Goal: Transaction & Acquisition: Purchase product/service

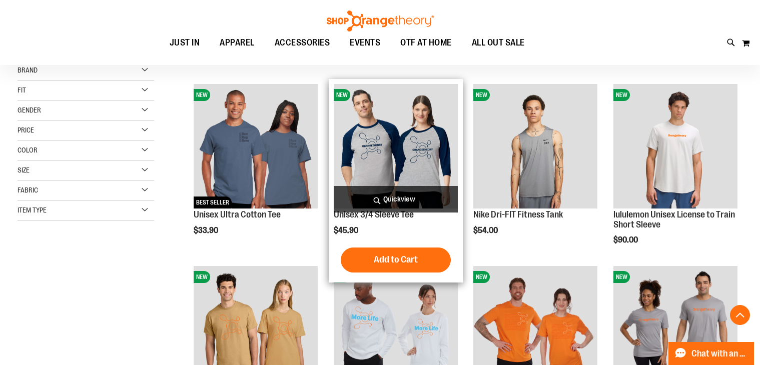
scroll to position [186, 0]
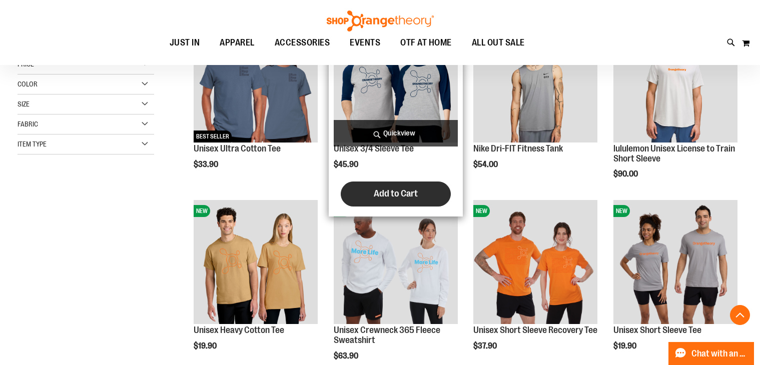
click at [405, 193] on span "Add to Cart" at bounding box center [396, 193] width 44 height 11
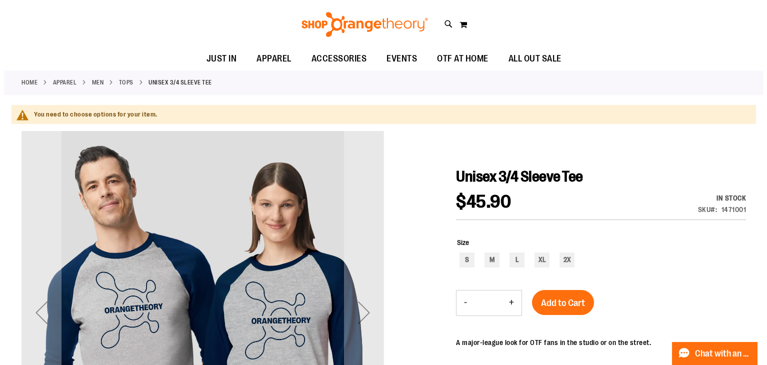
scroll to position [85, 0]
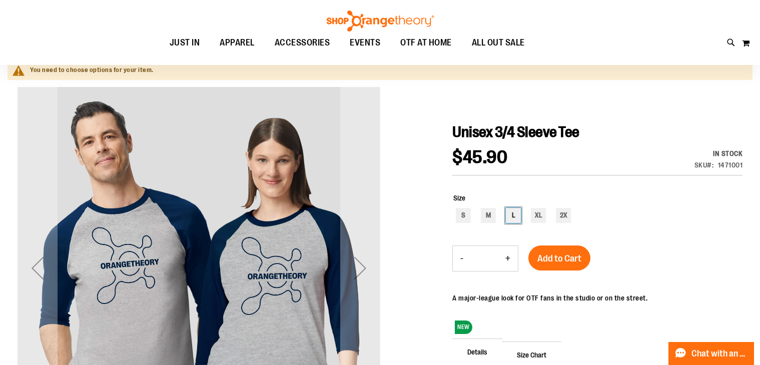
click at [511, 219] on div "L" at bounding box center [513, 215] width 15 height 15
type input "***"
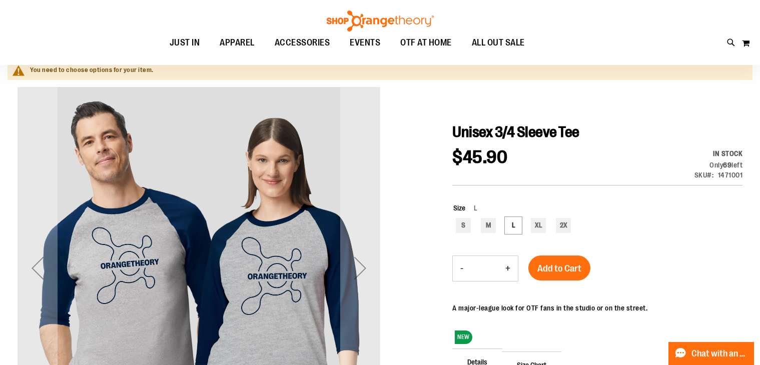
click at [558, 265] on span "Add to Cart" at bounding box center [559, 268] width 44 height 11
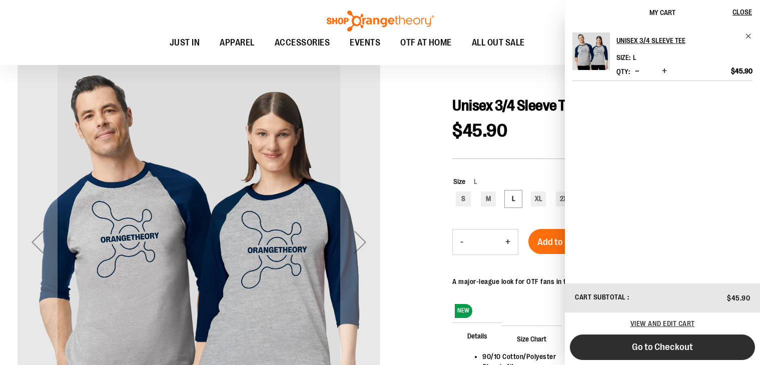
click at [681, 340] on button "Go to Checkout" at bounding box center [662, 348] width 185 height 26
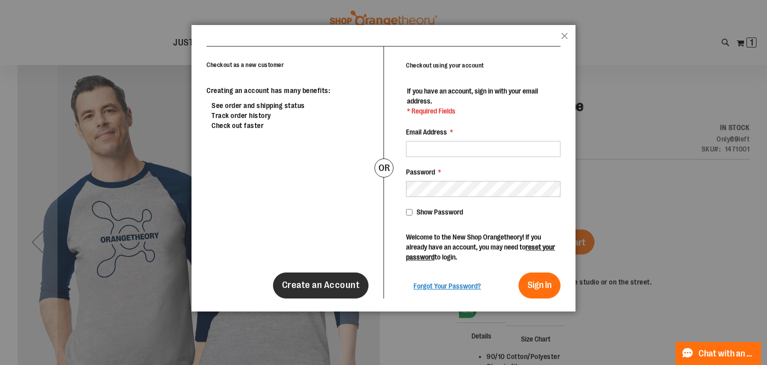
click at [340, 292] on link "Create an Account" at bounding box center [321, 286] width 96 height 26
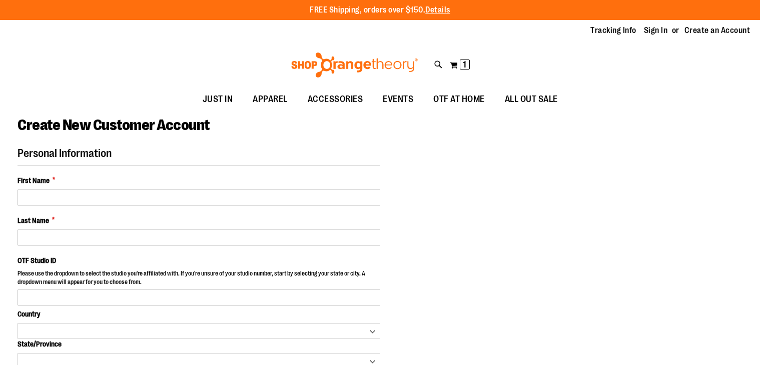
select select "***"
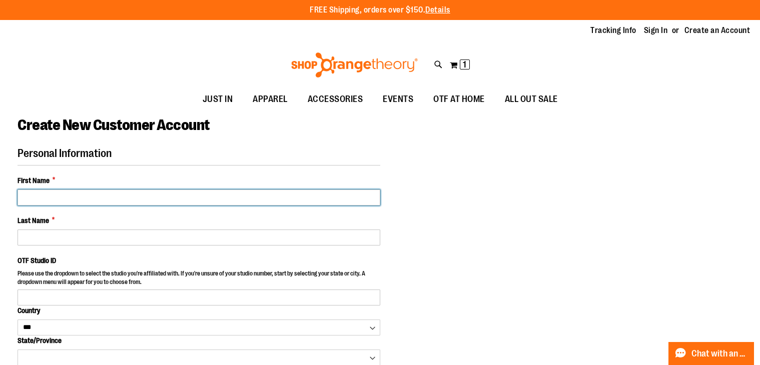
click at [223, 198] on input "First Name *" at bounding box center [199, 198] width 363 height 16
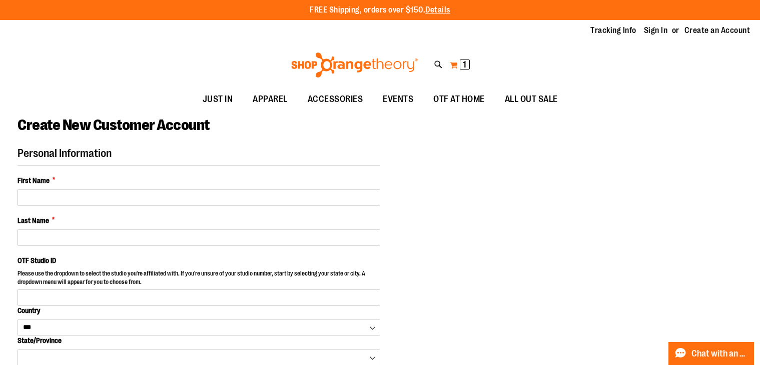
click at [459, 66] on button "My Cart 1 1 items" at bounding box center [459, 65] width 21 height 16
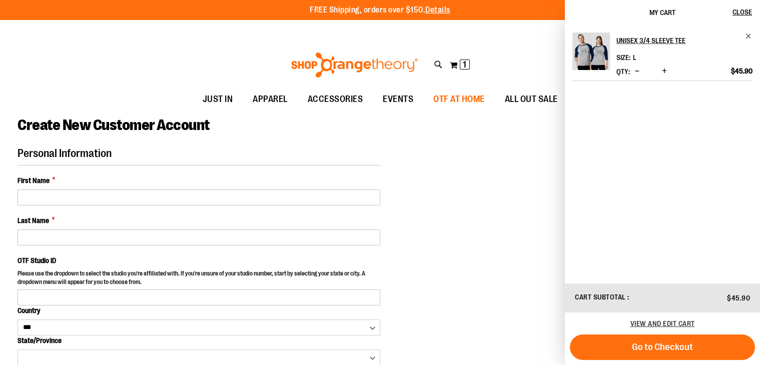
click at [438, 99] on span "OTF AT HOME" at bounding box center [459, 99] width 52 height 23
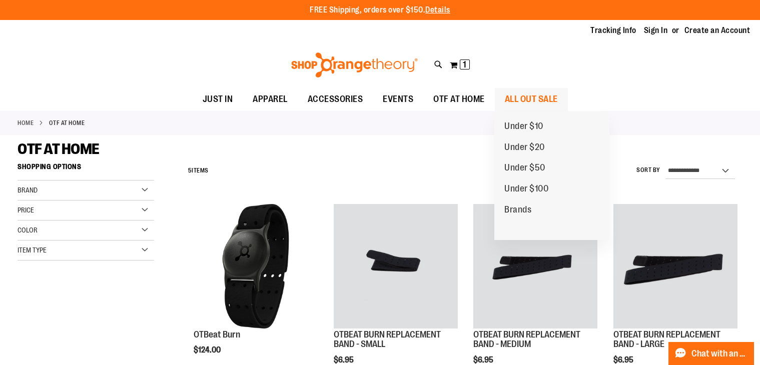
click at [525, 96] on span "ALL OUT SALE" at bounding box center [531, 99] width 53 height 23
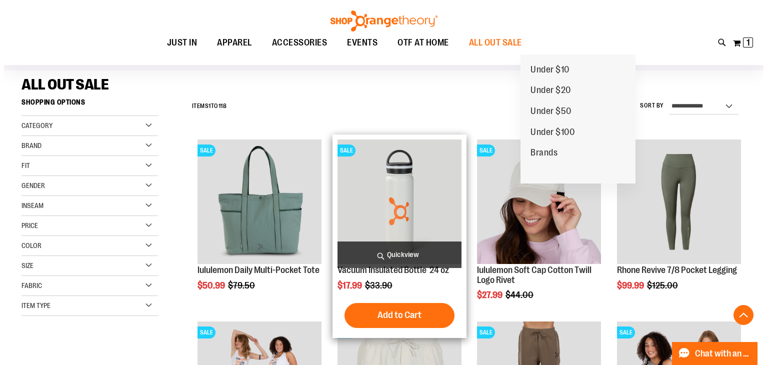
scroll to position [172, 0]
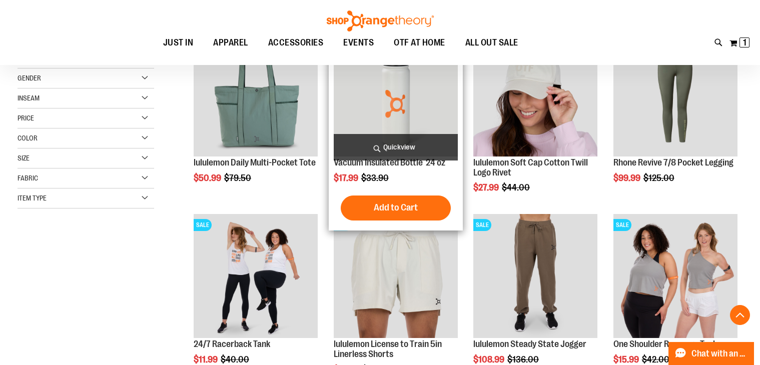
click at [380, 134] on span "Quickview" at bounding box center [396, 147] width 124 height 27
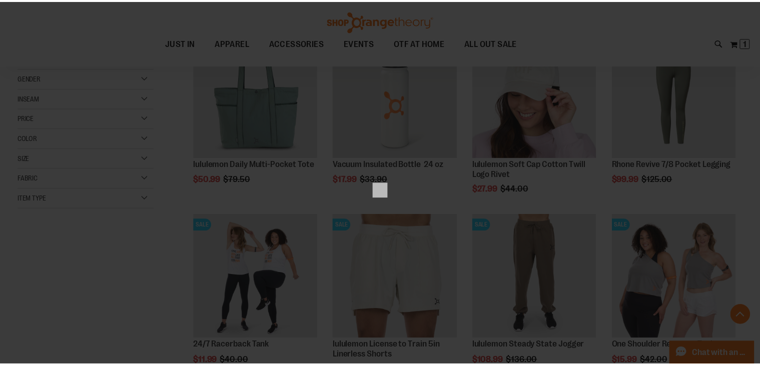
scroll to position [0, 0]
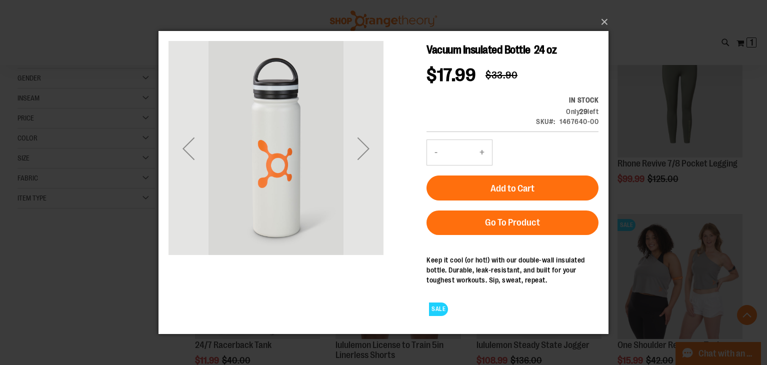
click at [601, 27] on div "×" at bounding box center [383, 182] width 767 height 365
